Goal: Information Seeking & Learning: Learn about a topic

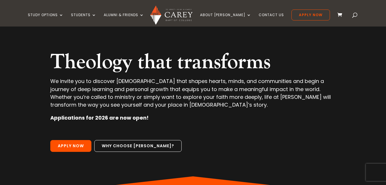
scroll to position [46, 0]
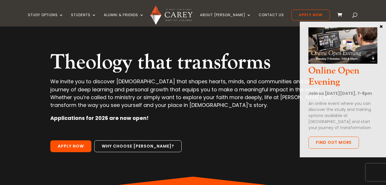
click at [383, 26] on button "×" at bounding box center [381, 26] width 6 height 5
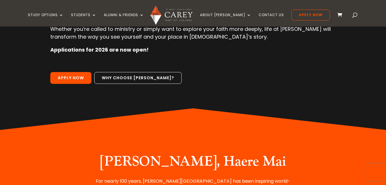
scroll to position [138, 0]
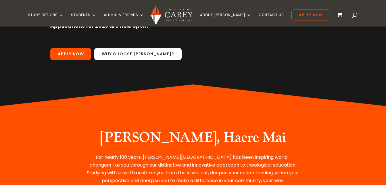
click at [126, 53] on link "Why choose Carey?" at bounding box center [137, 54] width 87 height 12
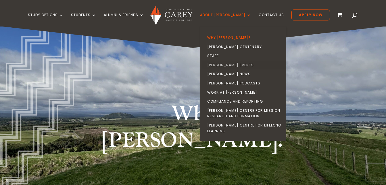
click at [225, 69] on link "Carey Events" at bounding box center [244, 64] width 86 height 9
click at [227, 75] on link "Carey News" at bounding box center [244, 73] width 86 height 9
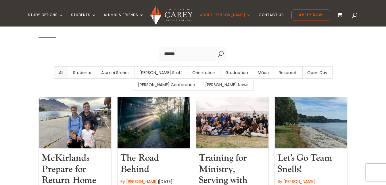
scroll to position [195, 0]
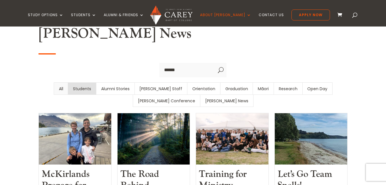
click at [75, 82] on link "Students" at bounding box center [82, 88] width 28 height 12
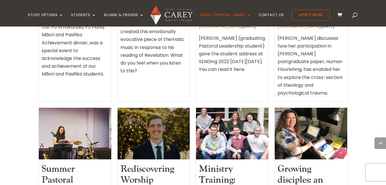
scroll to position [575, 0]
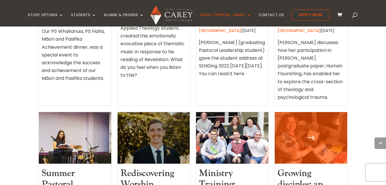
click at [286, 112] on div at bounding box center [311, 137] width 72 height 51
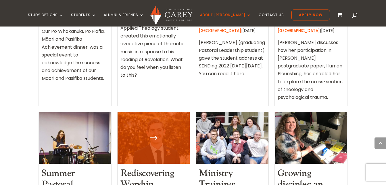
click at [139, 167] on link "Rediscovering Worship" at bounding box center [147, 178] width 54 height 23
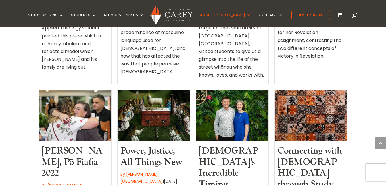
scroll to position [414, 0]
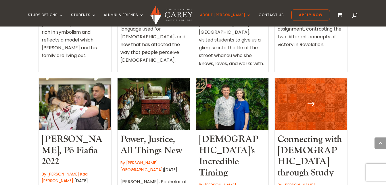
click at [315, 133] on link "Connecting with God through Study" at bounding box center [310, 155] width 64 height 45
click at [297, 133] on link "Connecting with God through Study" at bounding box center [310, 155] width 64 height 45
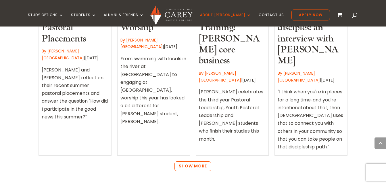
scroll to position [724, 0]
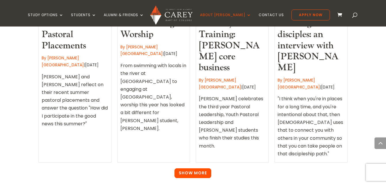
click at [186, 168] on link "Show More" at bounding box center [192, 173] width 37 height 10
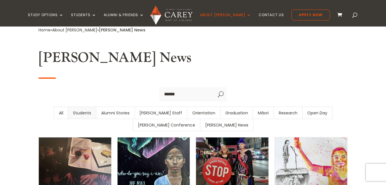
scroll to position [172, 0]
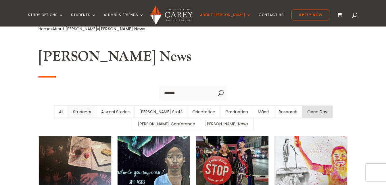
click at [302, 105] on link "Open Day" at bounding box center [317, 111] width 30 height 12
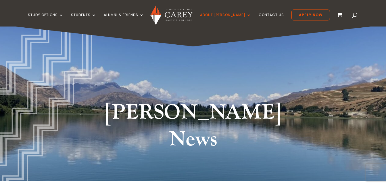
scroll to position [0, 0]
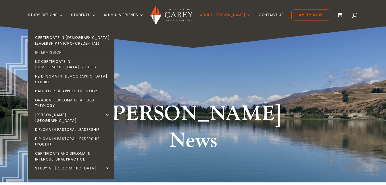
click at [63, 53] on link "Intermission" at bounding box center [72, 52] width 86 height 9
click at [74, 52] on link "Intermission" at bounding box center [72, 52] width 86 height 9
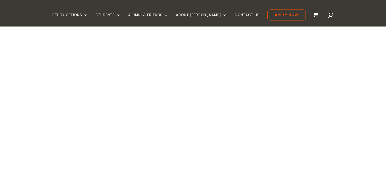
type textarea "*********"
type input "******"
type input "*******"
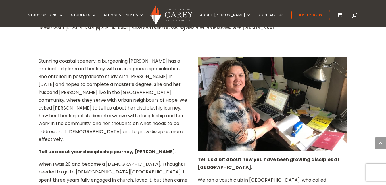
scroll to position [253, 0]
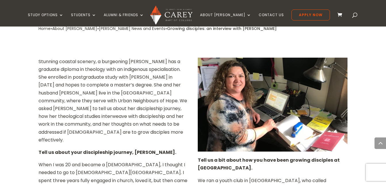
click at [268, 63] on img at bounding box center [273, 104] width 150 height 94
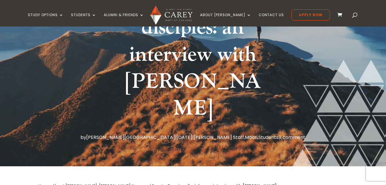
scroll to position [92, 0]
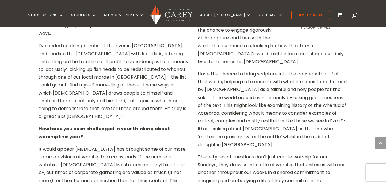
scroll to position [287, 0]
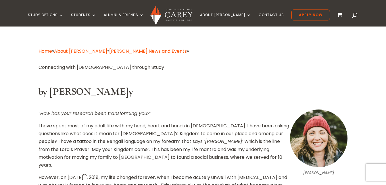
scroll to position [138, 0]
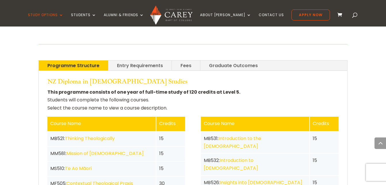
scroll to position [1219, 0]
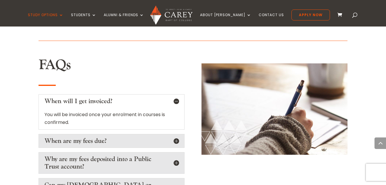
scroll to position [920, 0]
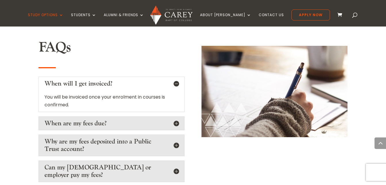
click at [177, 163] on h5 "Can my [DEMOGRAPHIC_DATA] or employer pay my fees?" at bounding box center [112, 170] width 134 height 15
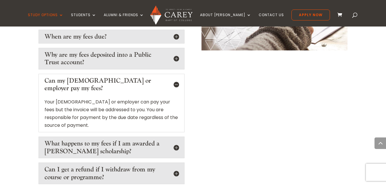
scroll to position [1012, 0]
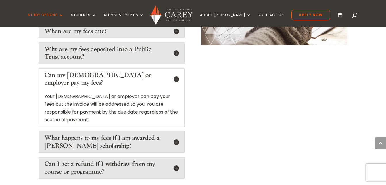
click at [177, 160] on h5 "Can I get a refund if I withdraw from my course or programme?" at bounding box center [112, 167] width 134 height 15
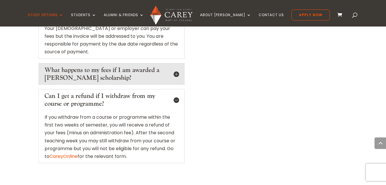
scroll to position [1081, 0]
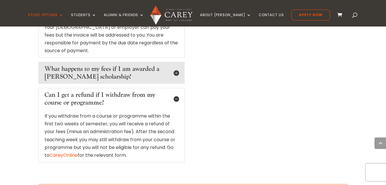
click at [177, 91] on h5 "Can I get a refund if I withdraw from my course or programme?" at bounding box center [112, 98] width 134 height 15
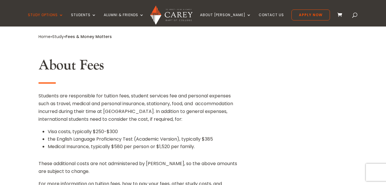
scroll to position [0, 0]
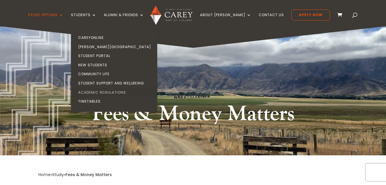
click at [106, 89] on link "Academic Regulations" at bounding box center [115, 92] width 86 height 9
click at [109, 95] on link "Academic Regulations" at bounding box center [115, 92] width 86 height 9
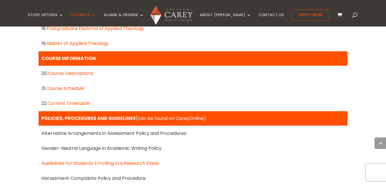
scroll to position [621, 0]
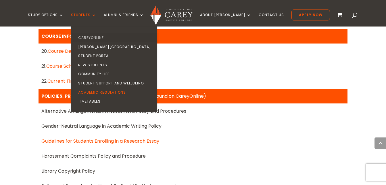
click at [101, 40] on link "CareyOnline" at bounding box center [115, 37] width 86 height 9
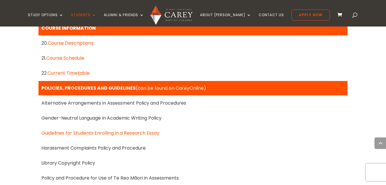
scroll to position [621, 0]
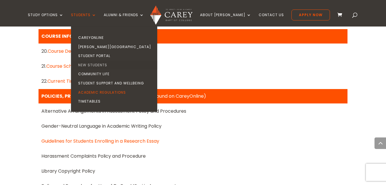
click at [101, 67] on link "New Students" at bounding box center [115, 64] width 86 height 9
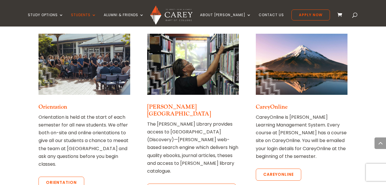
scroll to position [322, 0]
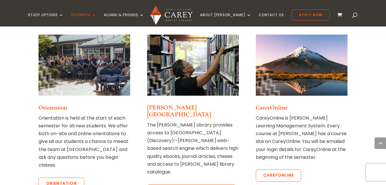
drag, startPoint x: 0, startPoint y: 0, endPoint x: 101, endPoint y: 64, distance: 119.4
click at [101, 64] on img at bounding box center [85, 64] width 92 height 61
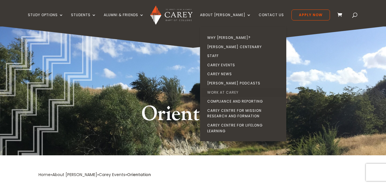
click at [228, 91] on link "Work at Carey" at bounding box center [244, 92] width 86 height 9
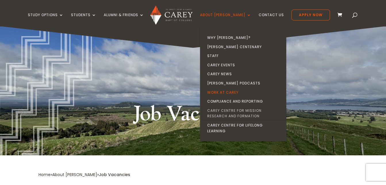
click at [236, 107] on link "Carey Centre for Mission Research and Formation" at bounding box center [244, 113] width 86 height 15
click at [237, 113] on link "Carey Centre for Mission Research and Formation" at bounding box center [244, 113] width 86 height 15
click at [224, 57] on link "Staff" at bounding box center [244, 55] width 86 height 9
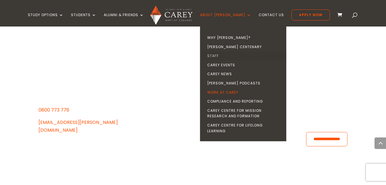
scroll to position [570, 0]
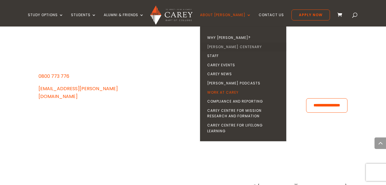
click at [241, 46] on link "[PERSON_NAME] Centenary" at bounding box center [244, 46] width 86 height 9
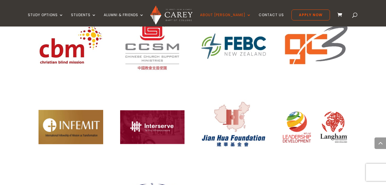
scroll to position [667, 0]
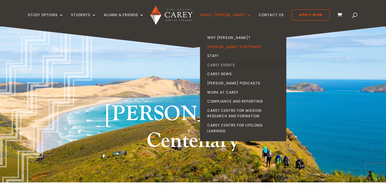
click at [228, 62] on link "Carey Events" at bounding box center [244, 64] width 86 height 9
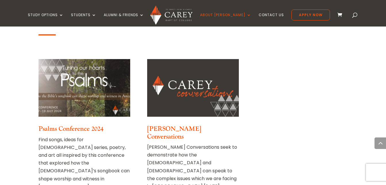
scroll to position [632, 0]
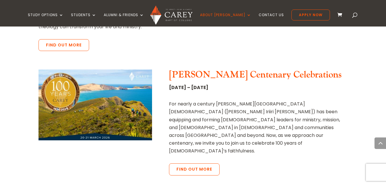
scroll to position [391, 0]
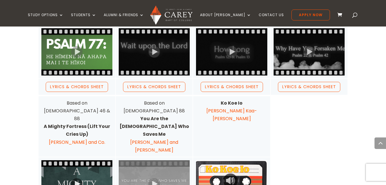
scroll to position [897, 0]
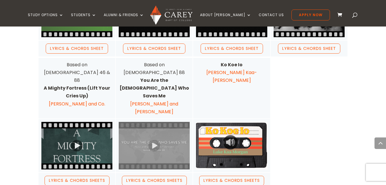
click at [226, 122] on link at bounding box center [231, 145] width 71 height 47
click at [227, 175] on link "Lyrics & Chords Sheets" at bounding box center [231, 180] width 65 height 10
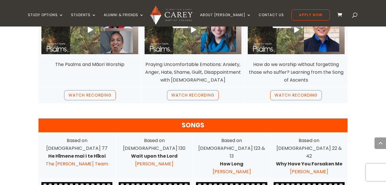
scroll to position [701, 0]
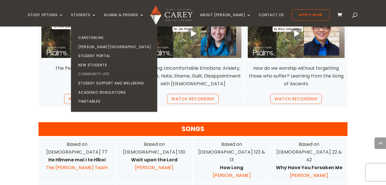
click at [102, 74] on link "Community Life" at bounding box center [115, 73] width 86 height 9
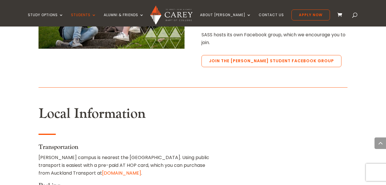
scroll to position [736, 0]
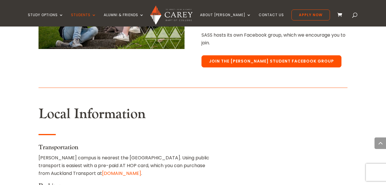
click at [241, 57] on link "Join the [PERSON_NAME] Student Facebook Group" at bounding box center [271, 61] width 140 height 12
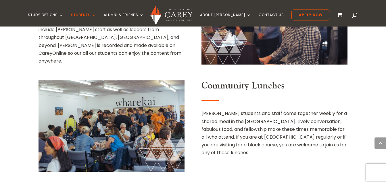
scroll to position [392, 0]
